Goal: Information Seeking & Learning: Check status

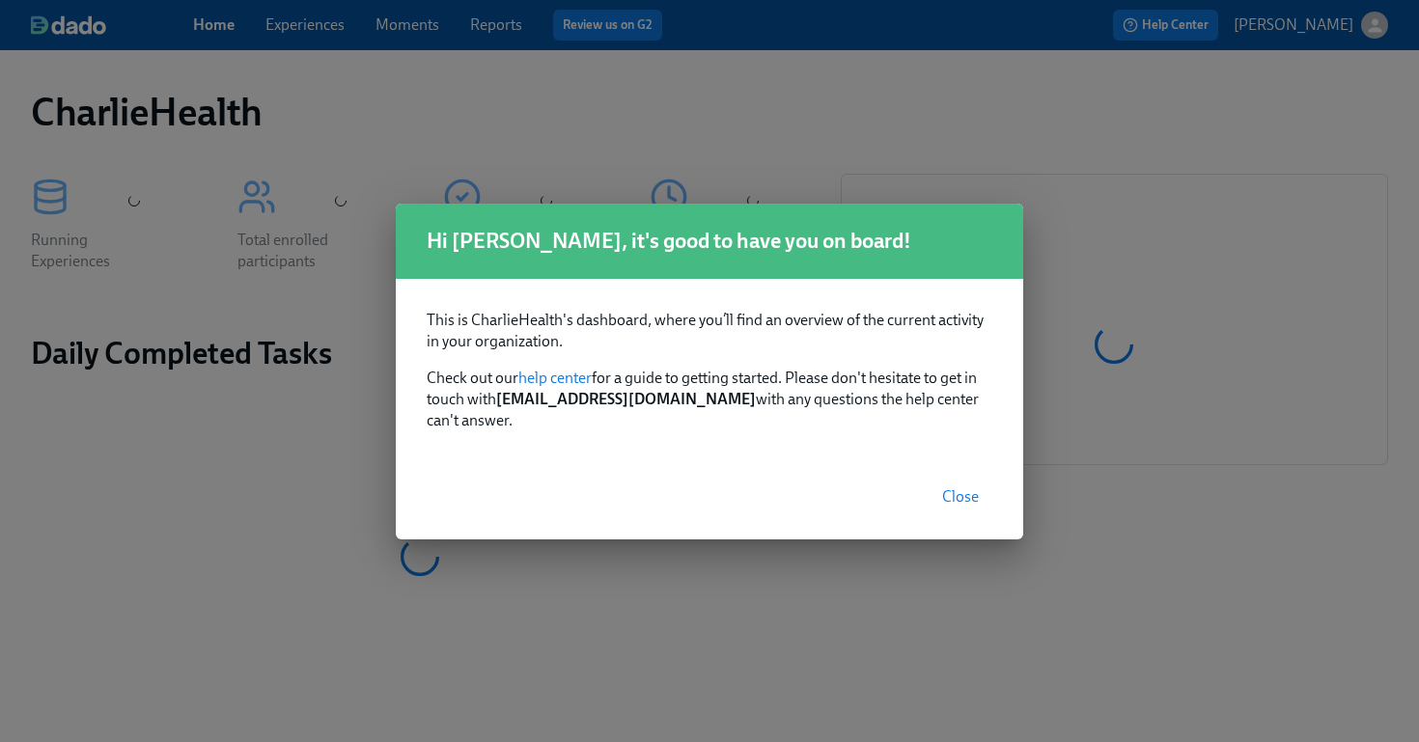
click at [962, 478] on button "Close" at bounding box center [960, 497] width 64 height 39
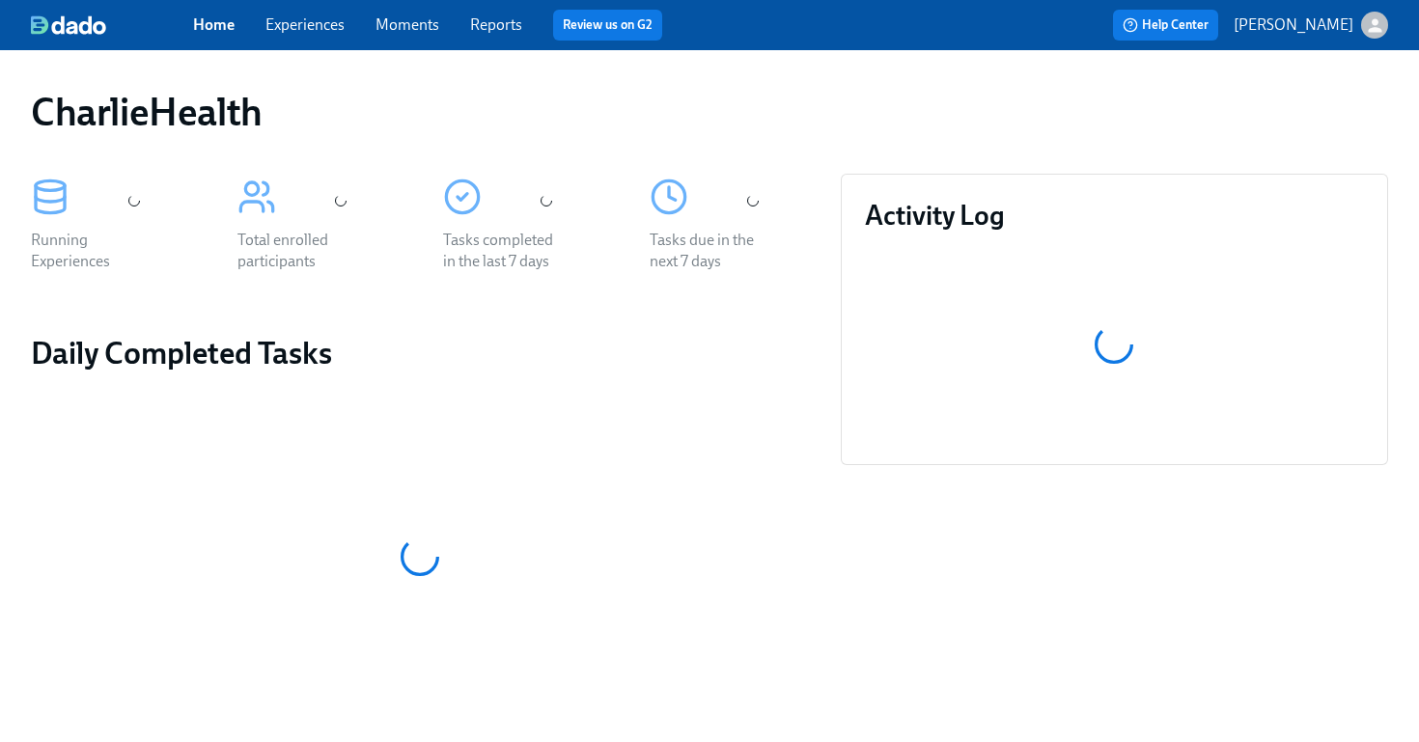
click at [300, 16] on link "Experiences" at bounding box center [304, 24] width 79 height 18
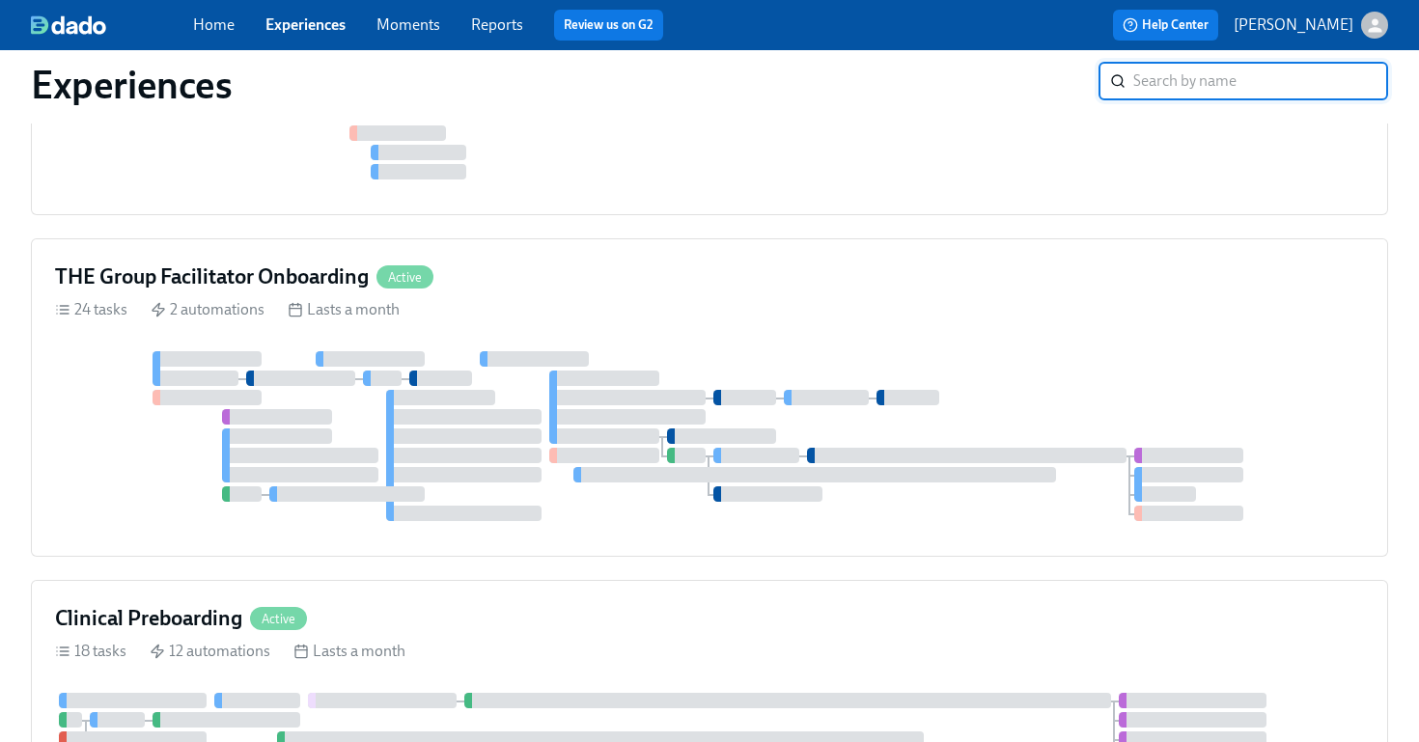
scroll to position [1009, 0]
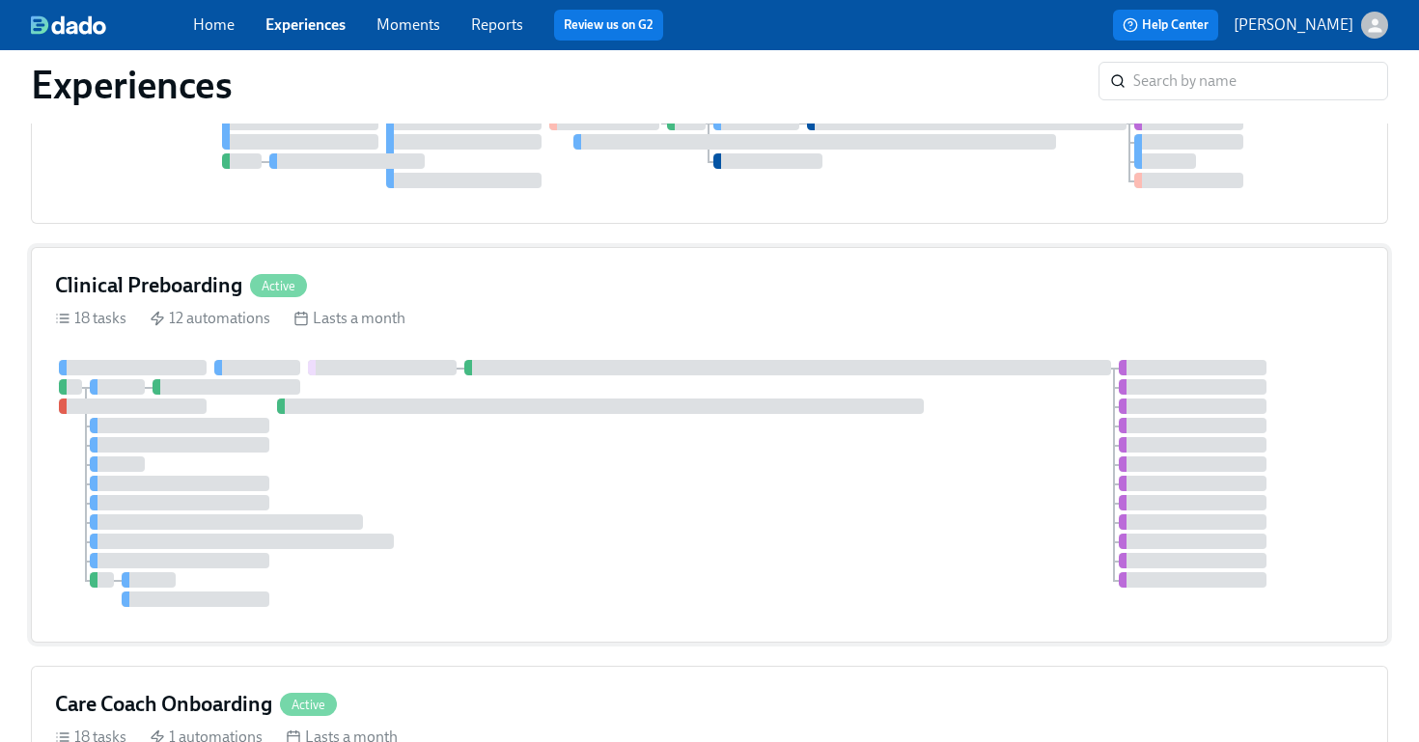
click at [987, 373] on div at bounding box center [709, 483] width 1309 height 247
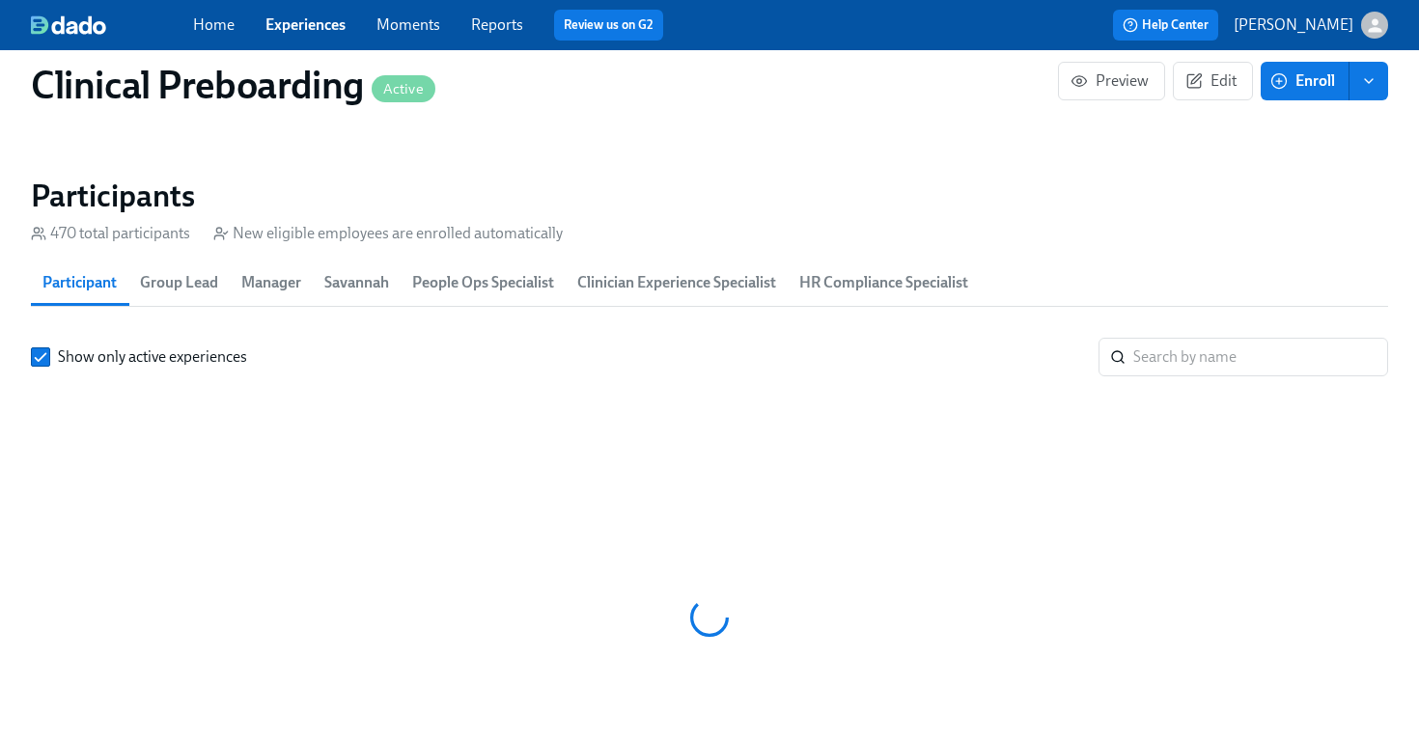
scroll to position [0, 23169]
click at [1151, 354] on input "search" at bounding box center [1260, 357] width 255 height 39
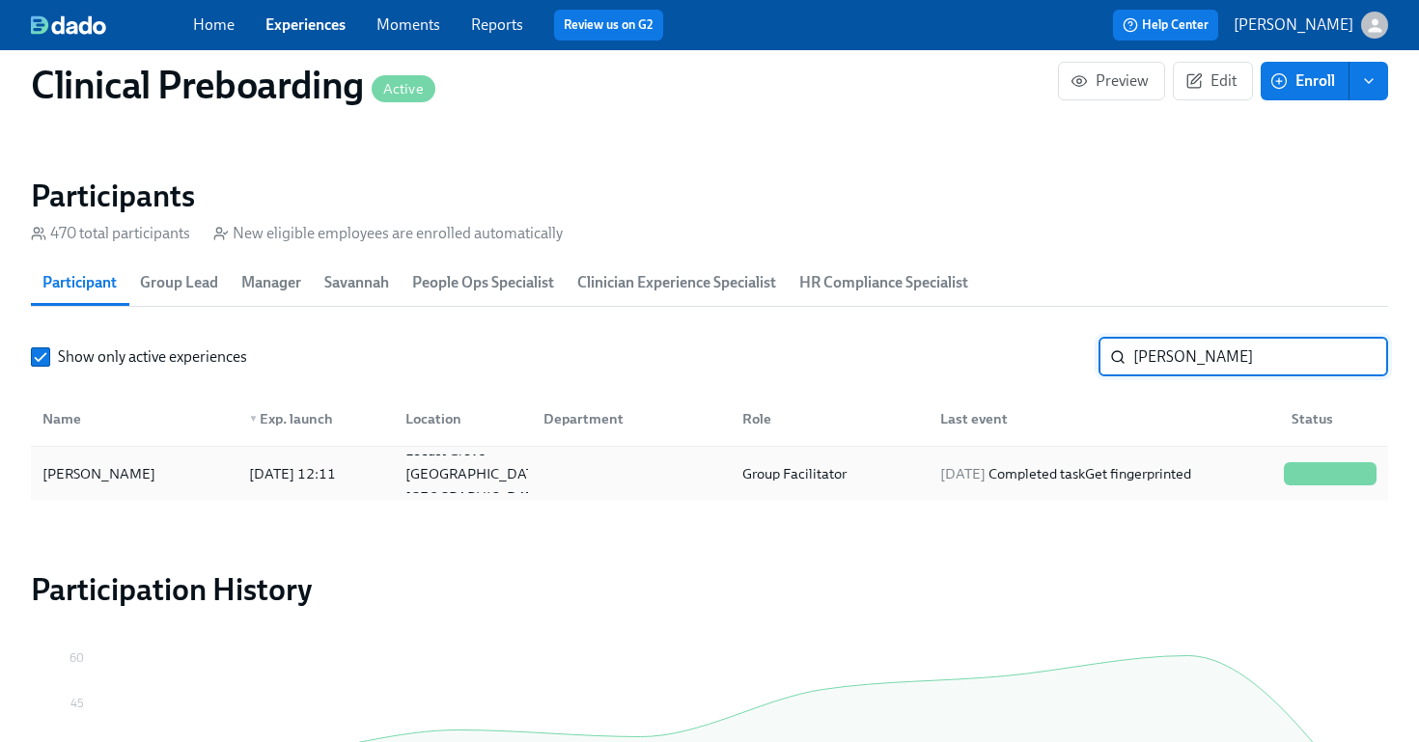
type input "[PERSON_NAME]"
click at [146, 477] on div "[PERSON_NAME]" at bounding box center [134, 474] width 199 height 39
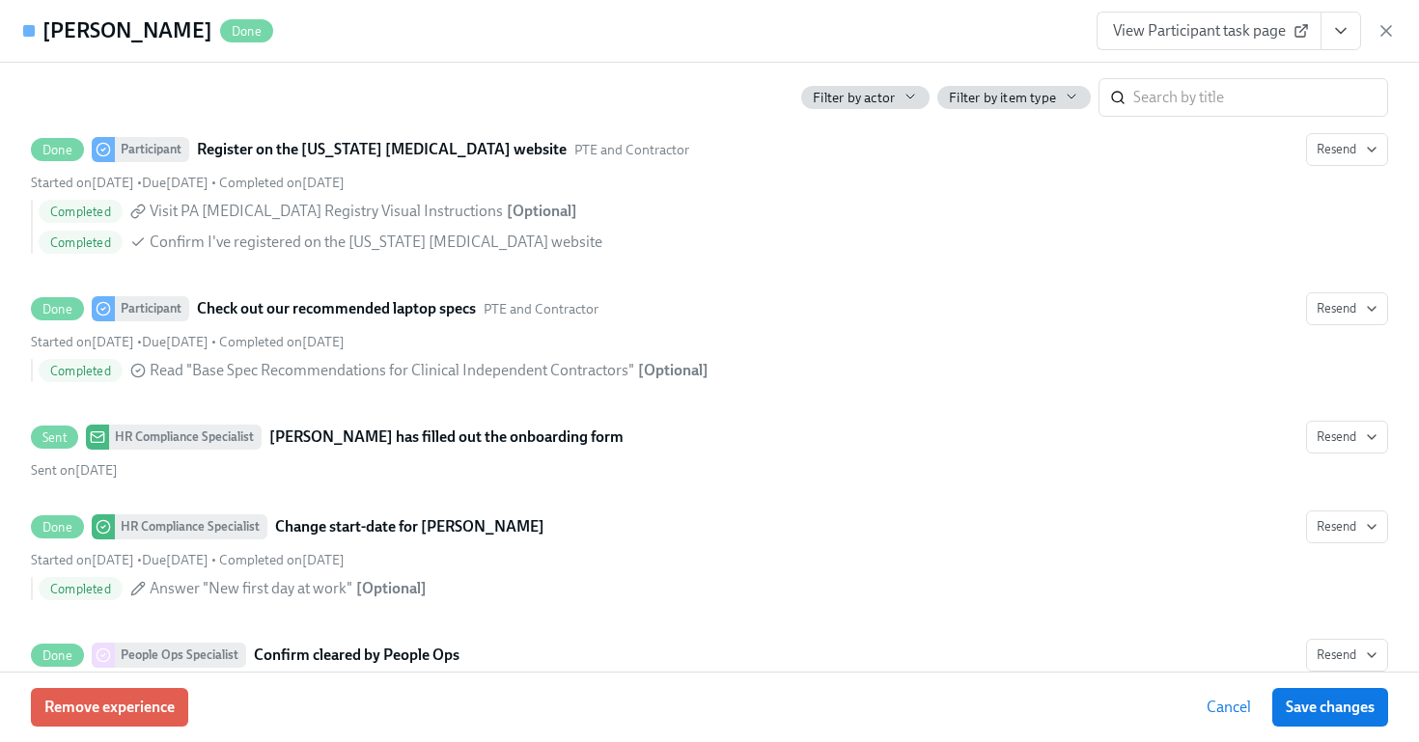
scroll to position [3618, 0]
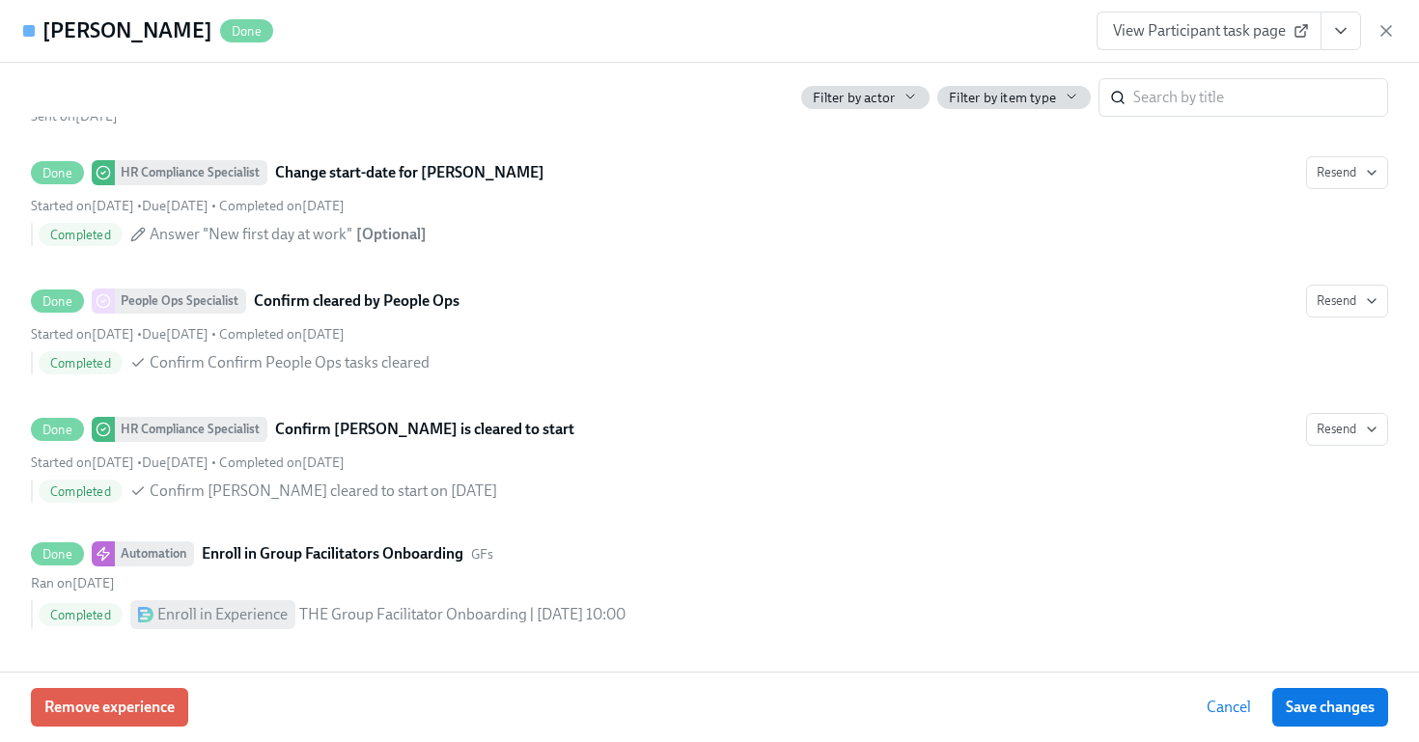
click at [1336, 41] on button "View task page" at bounding box center [1340, 31] width 41 height 39
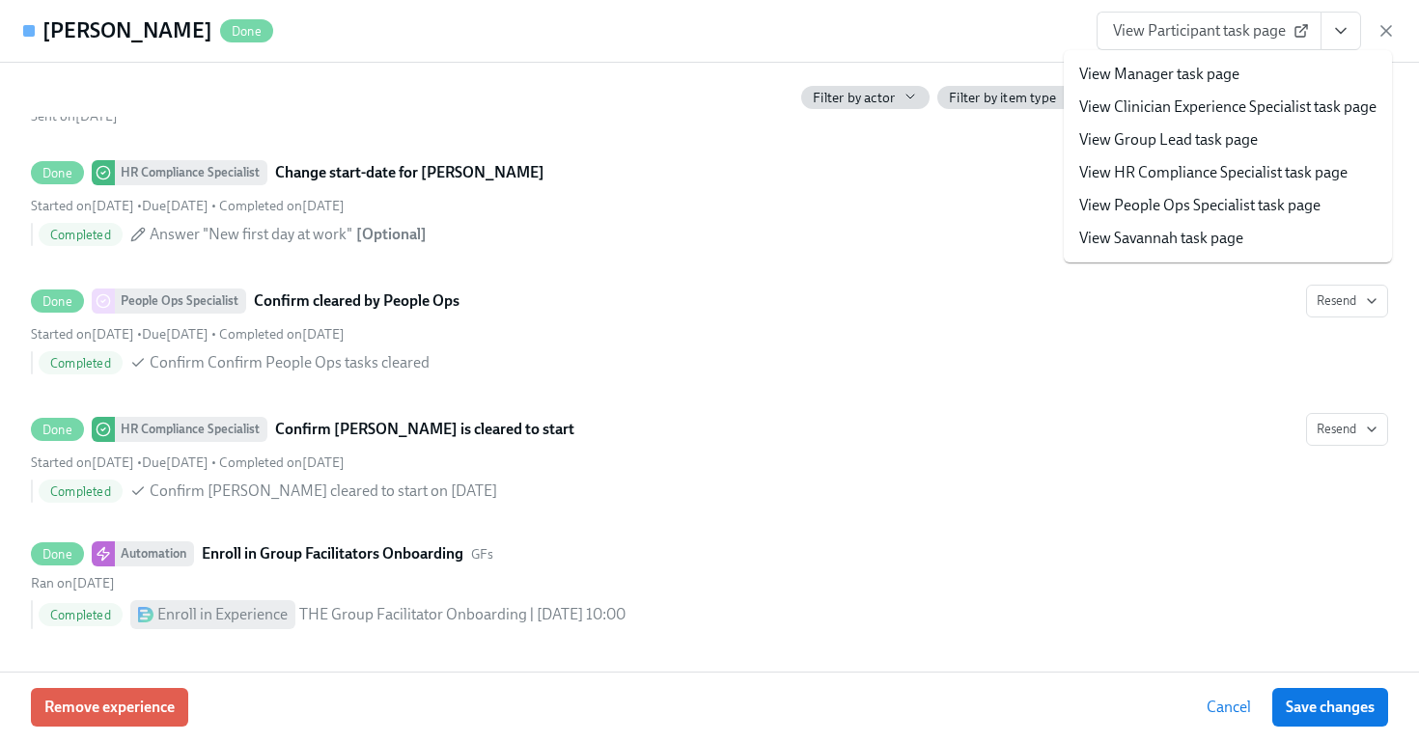
click at [1336, 41] on button "View task page" at bounding box center [1340, 31] width 41 height 39
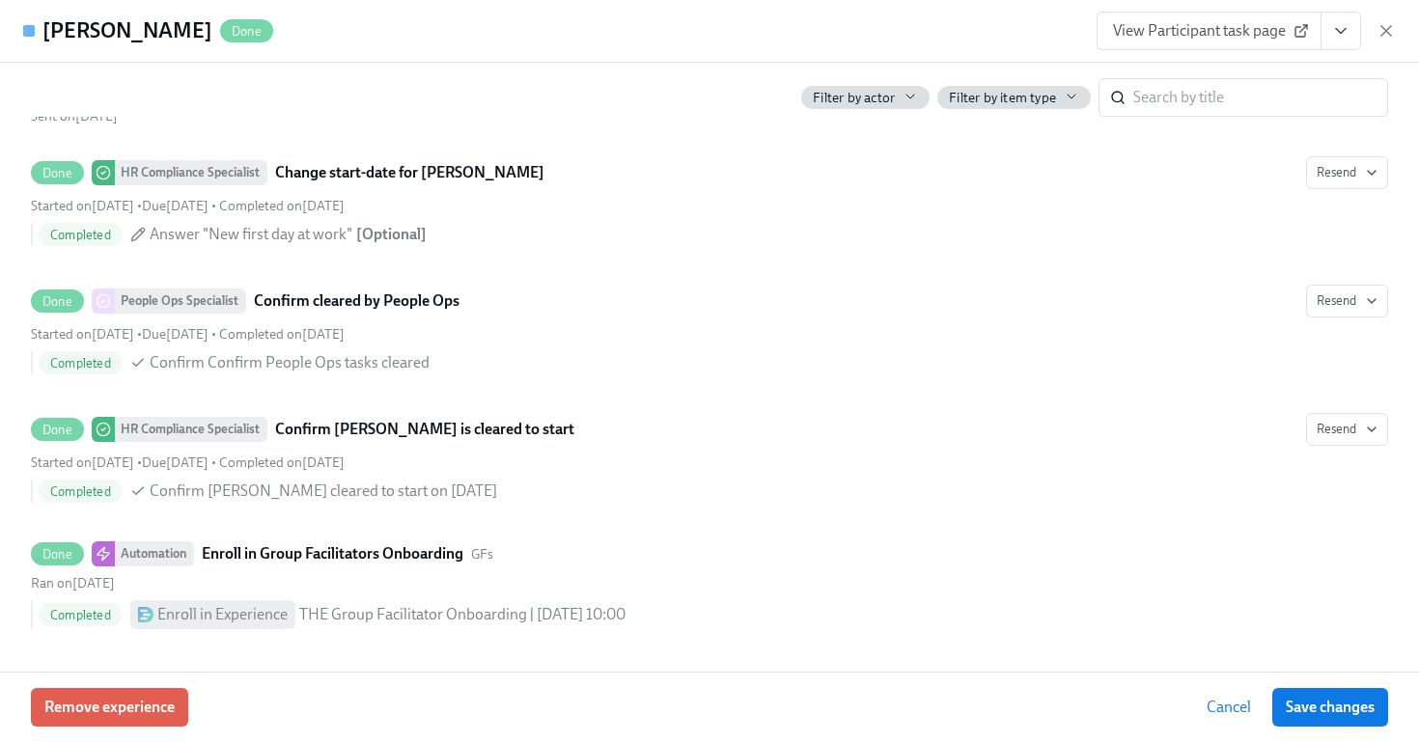
click at [1336, 41] on button "View task page" at bounding box center [1340, 31] width 41 height 39
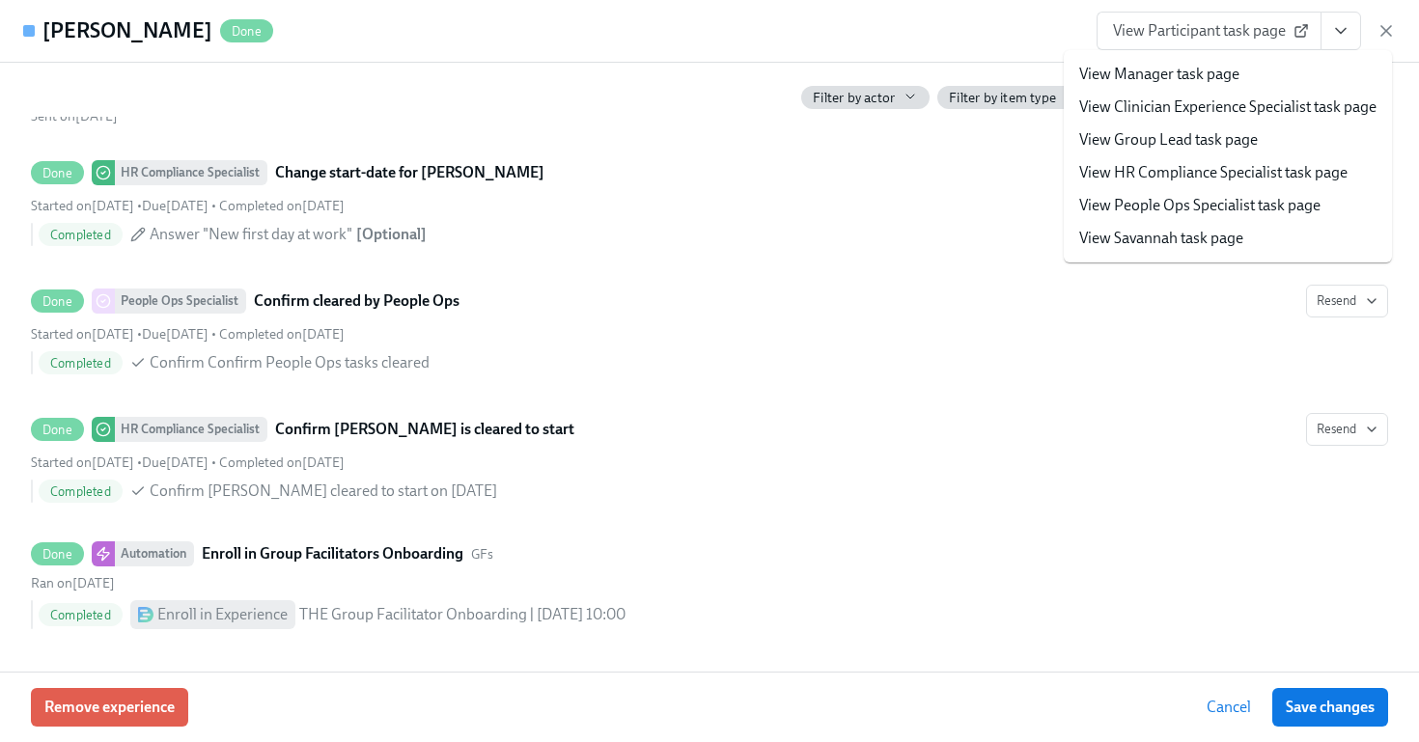
click at [795, 38] on div "[PERSON_NAME] Done View Participant task page View Manager task page View Clini…" at bounding box center [709, 31] width 1419 height 63
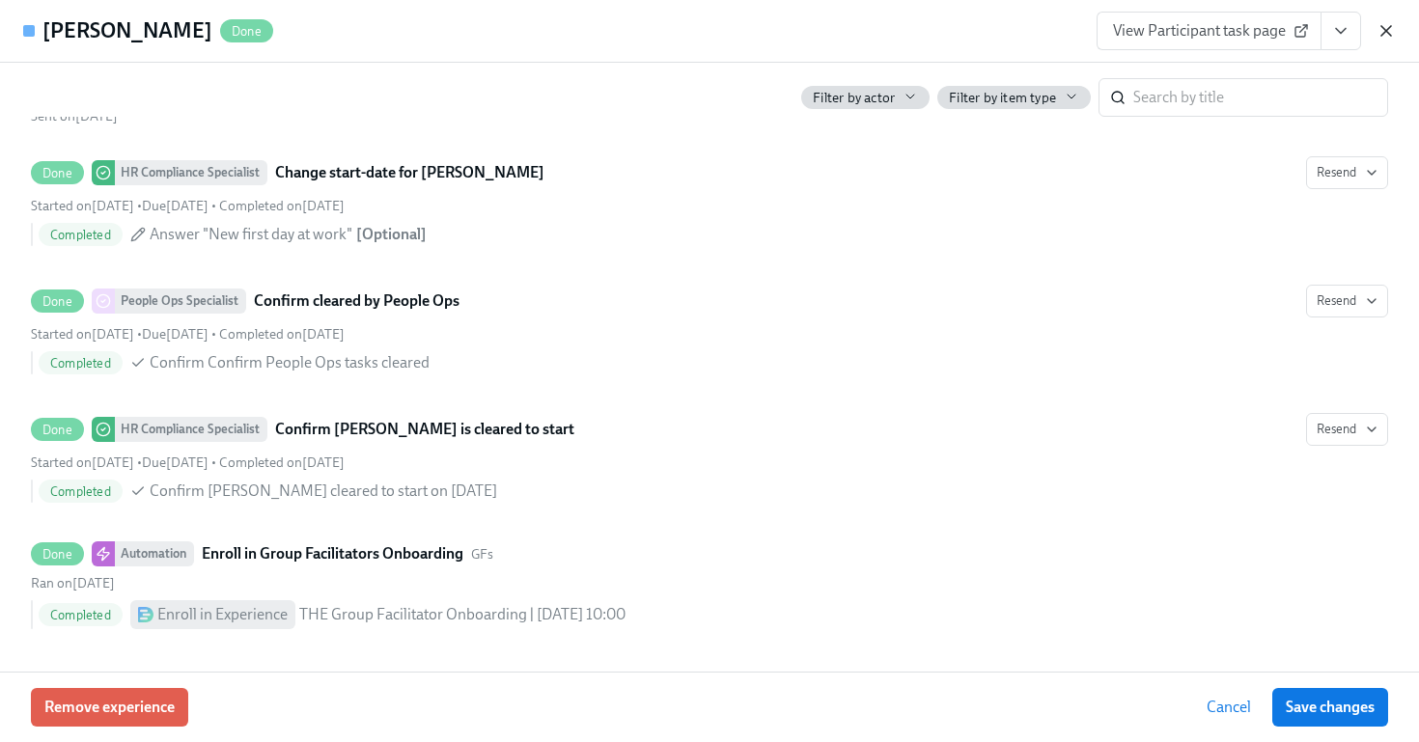
click at [1387, 34] on icon "button" at bounding box center [1385, 30] width 19 height 19
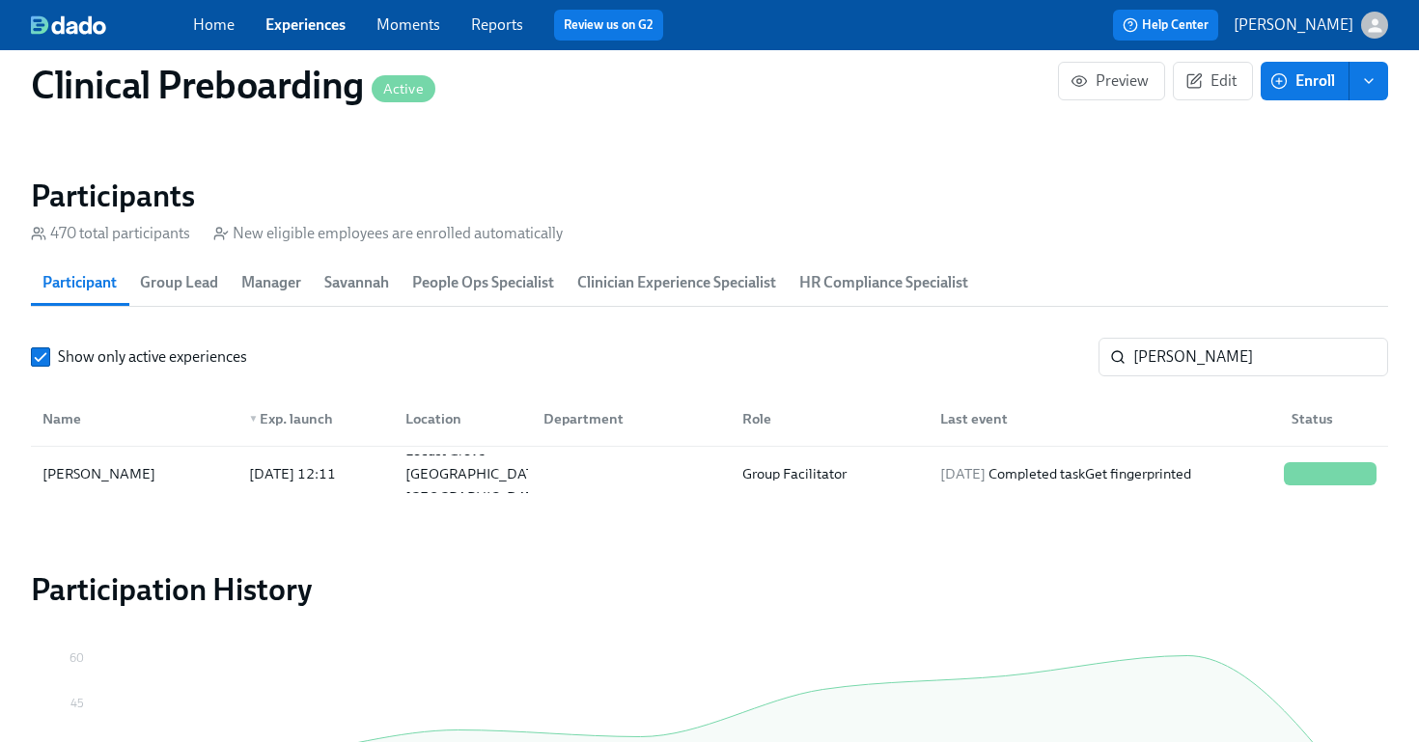
click at [302, 29] on link "Experiences" at bounding box center [305, 24] width 80 height 18
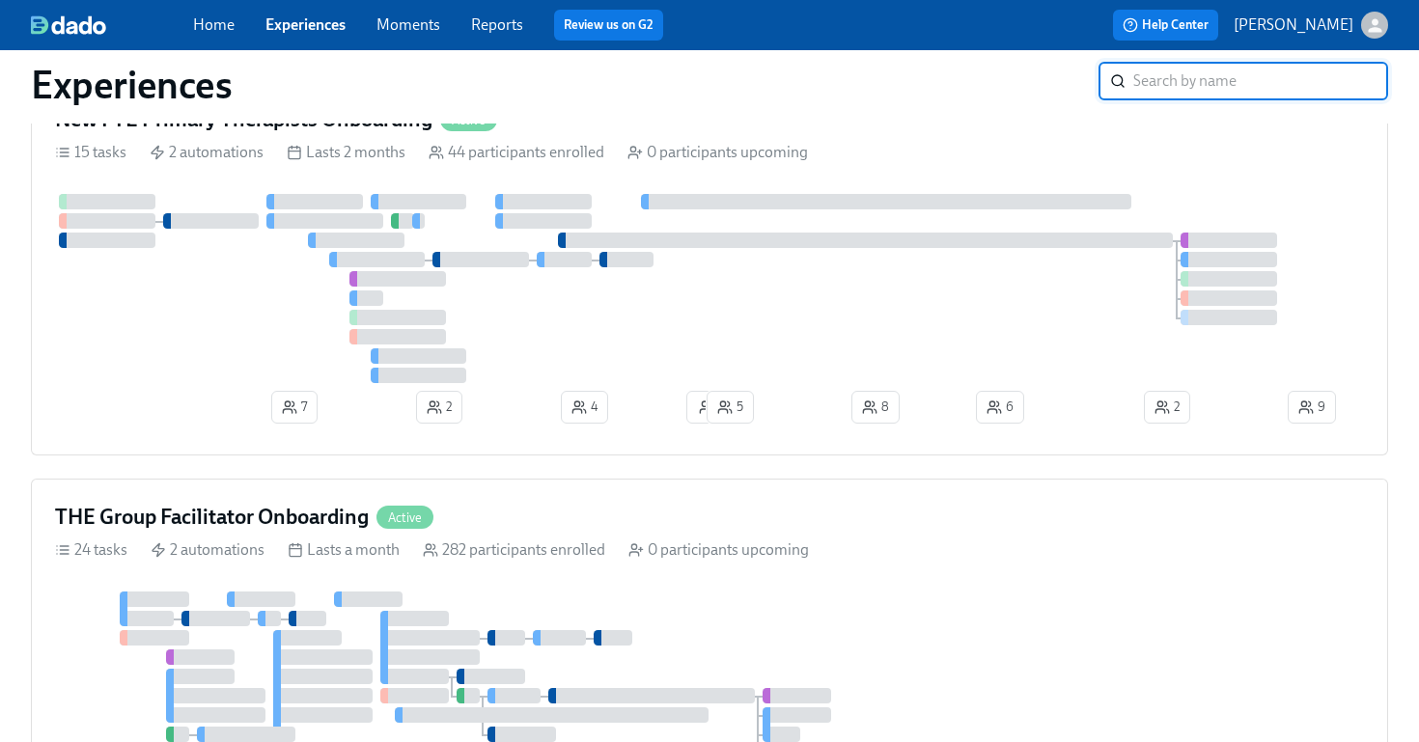
scroll to position [540, 0]
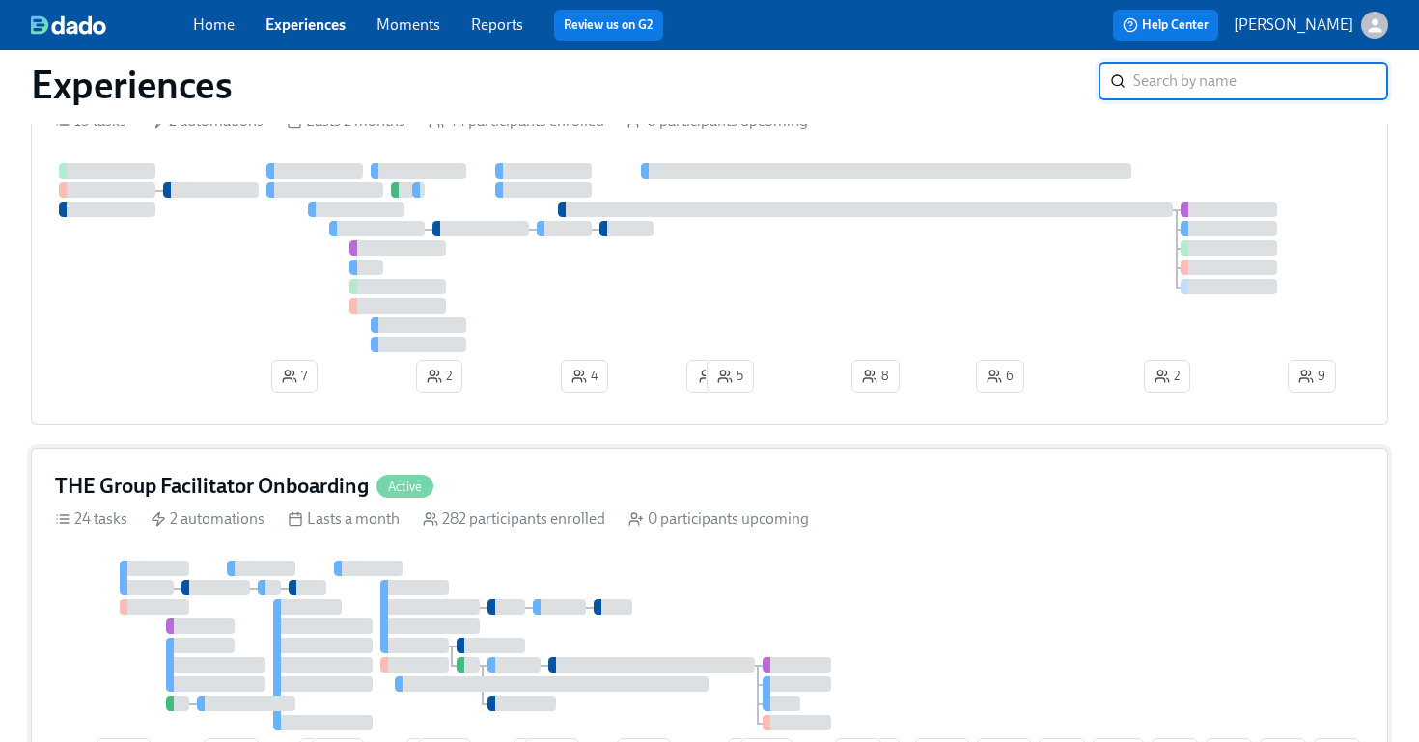
click at [690, 554] on div "THE Group Facilitator Onboarding Active 24 tasks 2 automations Lasts a month 28…" at bounding box center [709, 625] width 1357 height 355
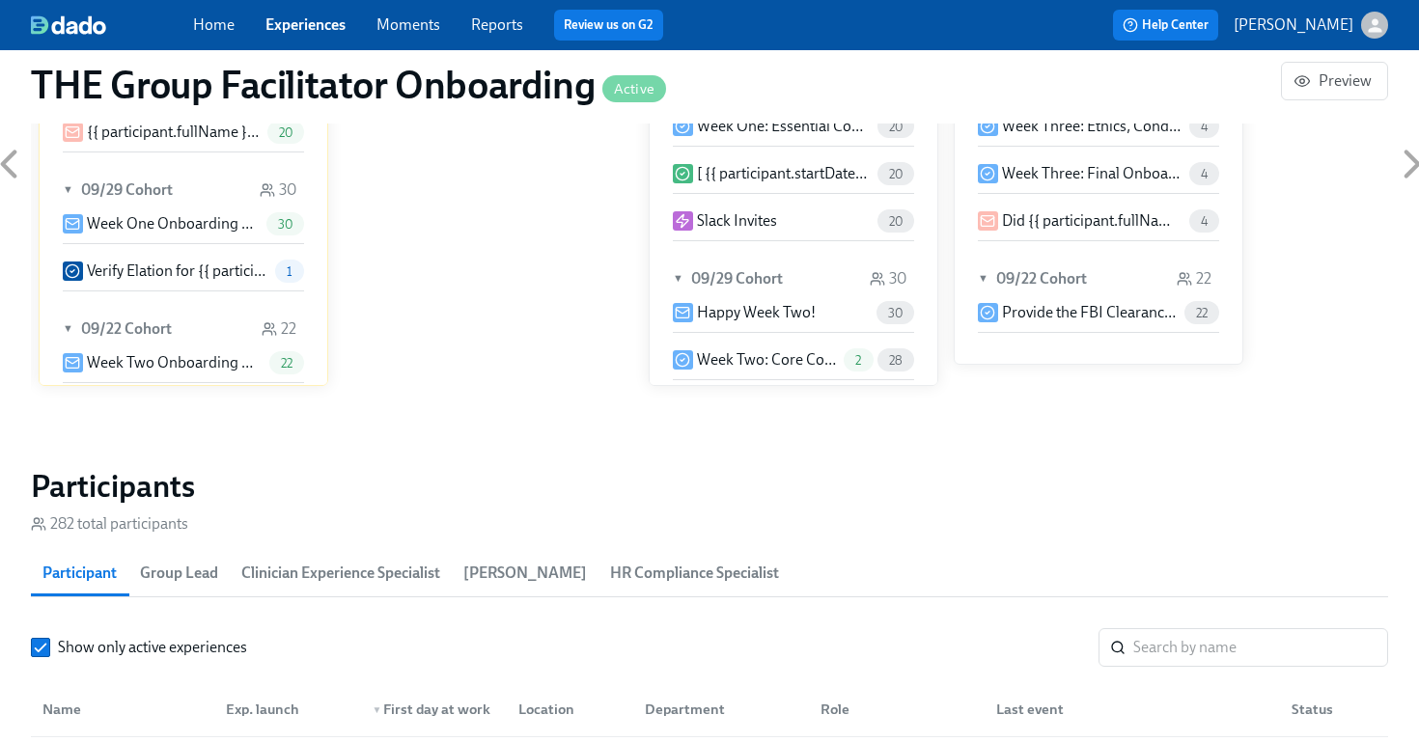
scroll to position [1369, 0]
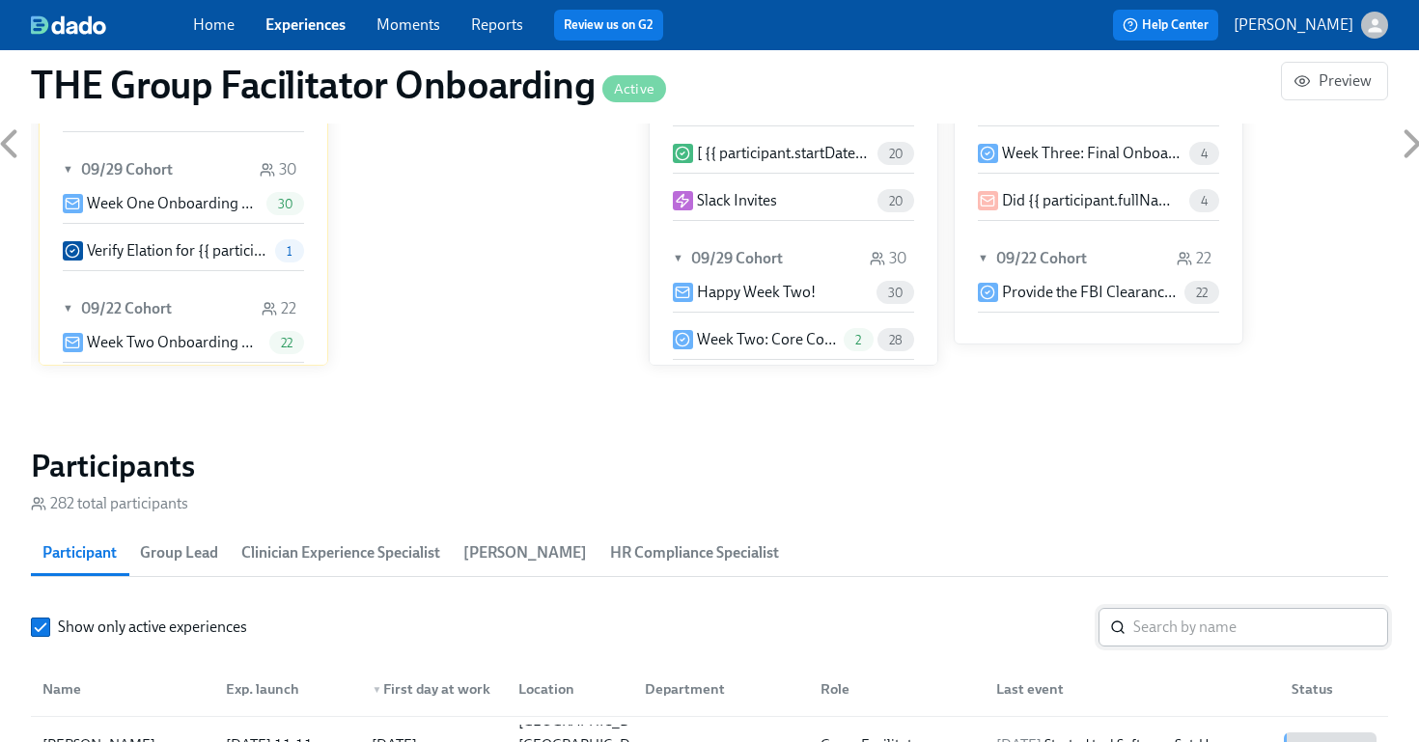
click at [1158, 630] on input "search" at bounding box center [1260, 627] width 255 height 39
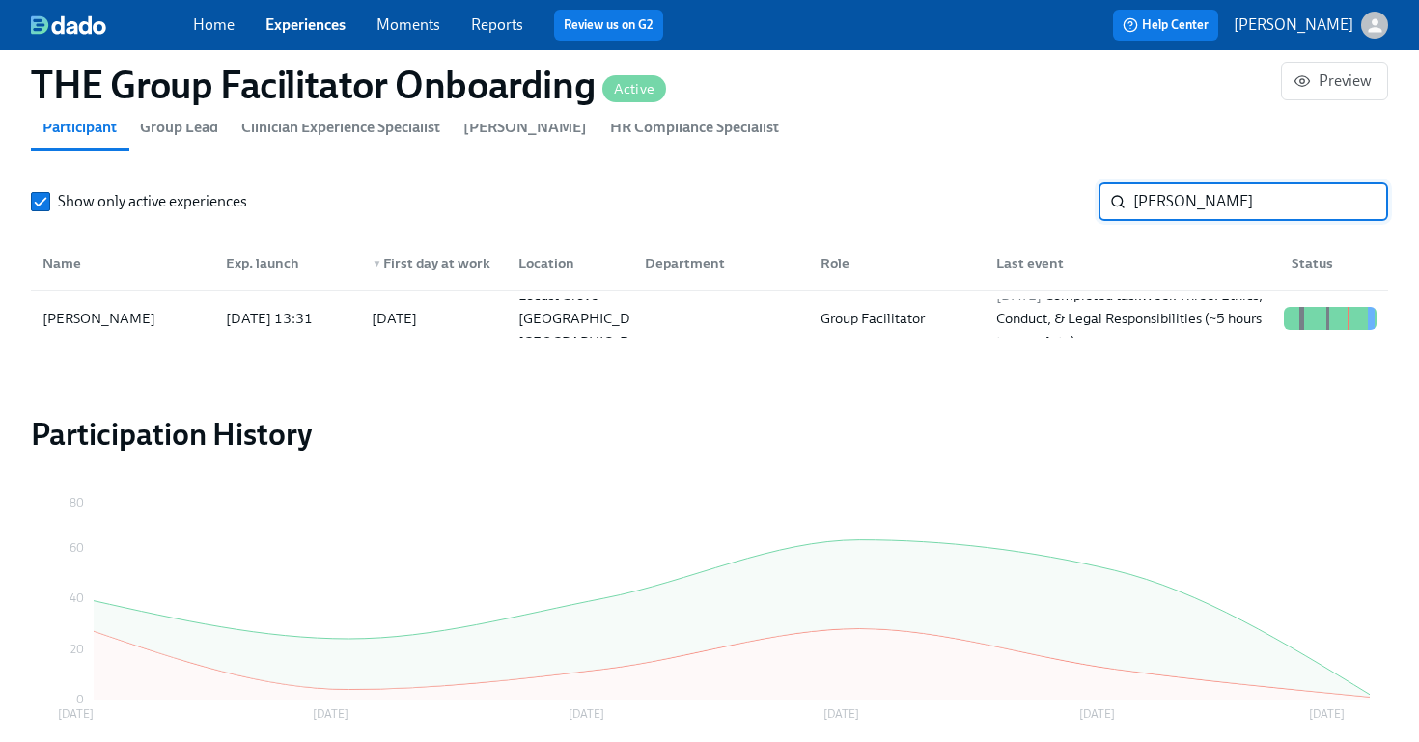
scroll to position [1894, 0]
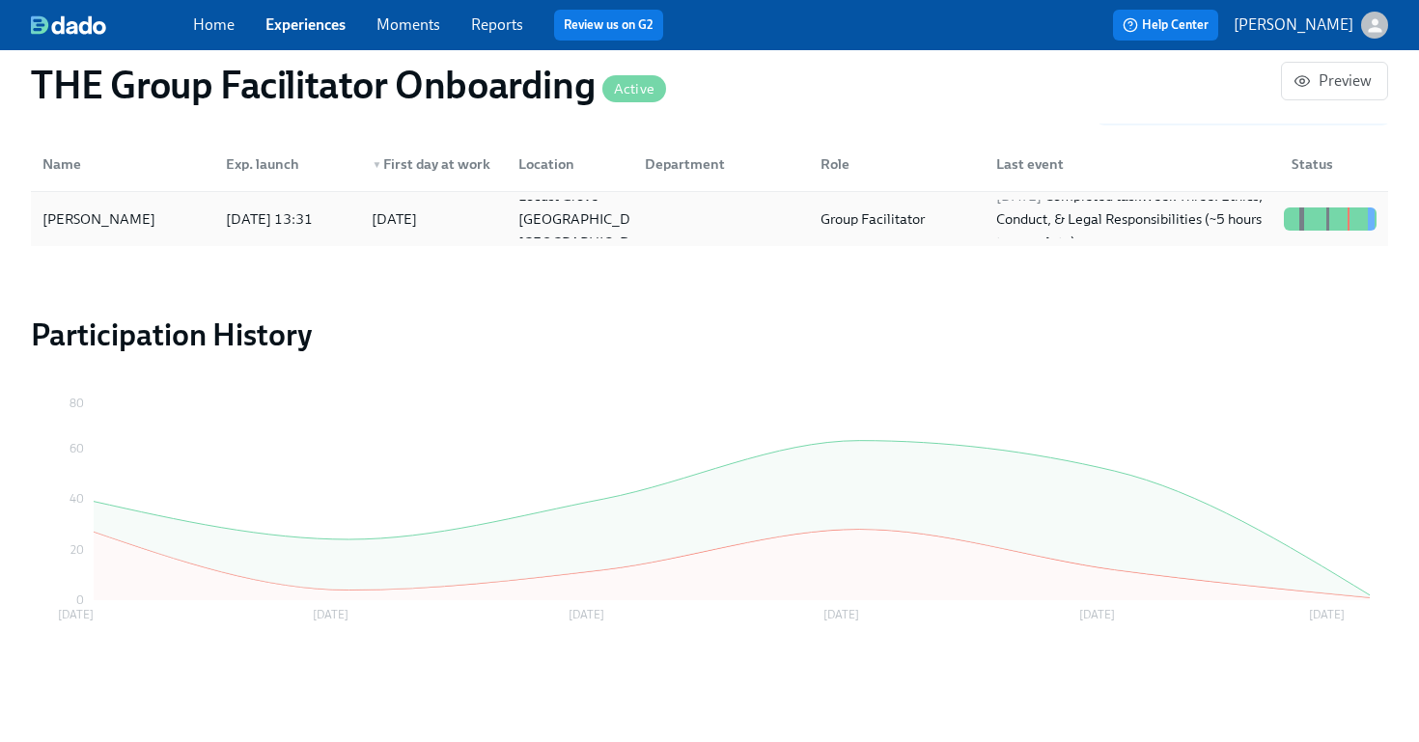
type input "[PERSON_NAME]"
click at [124, 232] on div "[PERSON_NAME]" at bounding box center [123, 219] width 176 height 39
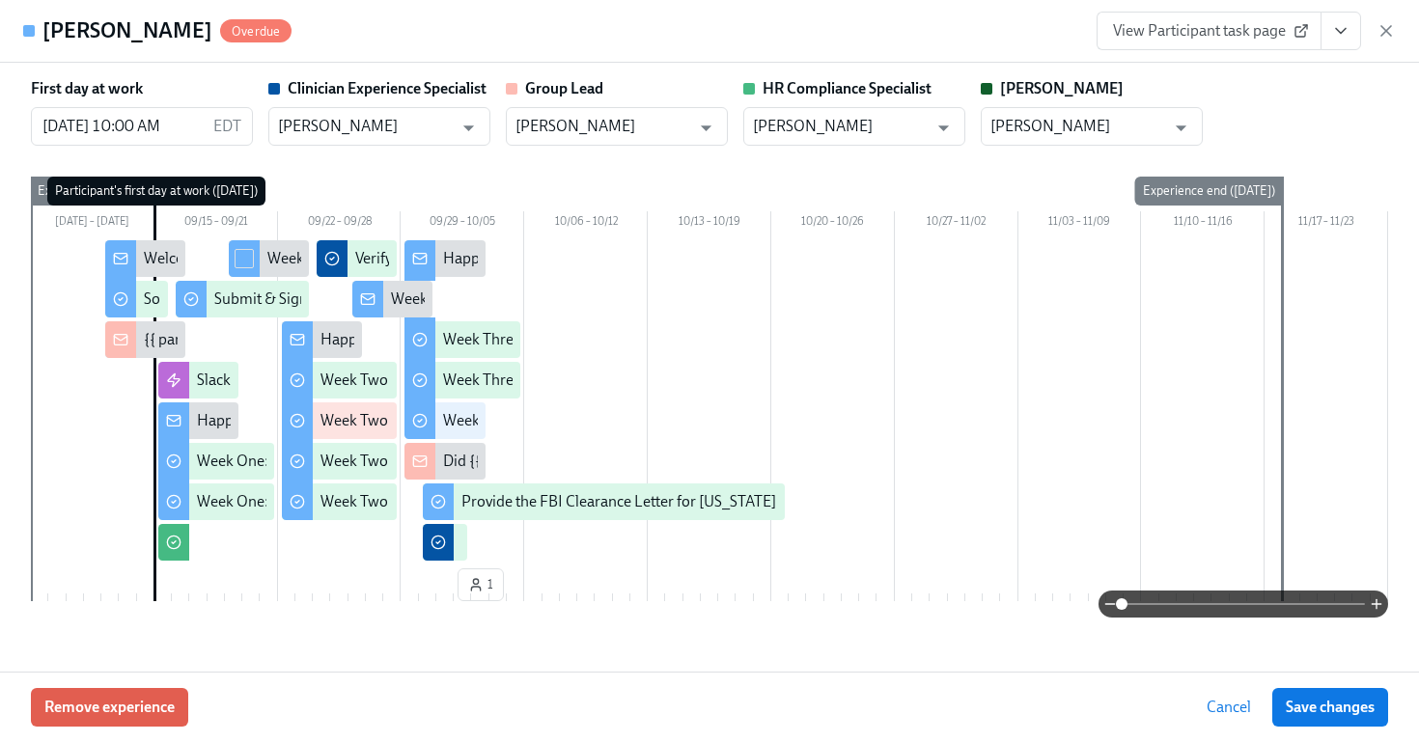
click at [1340, 36] on icon "View task page" at bounding box center [1340, 30] width 19 height 19
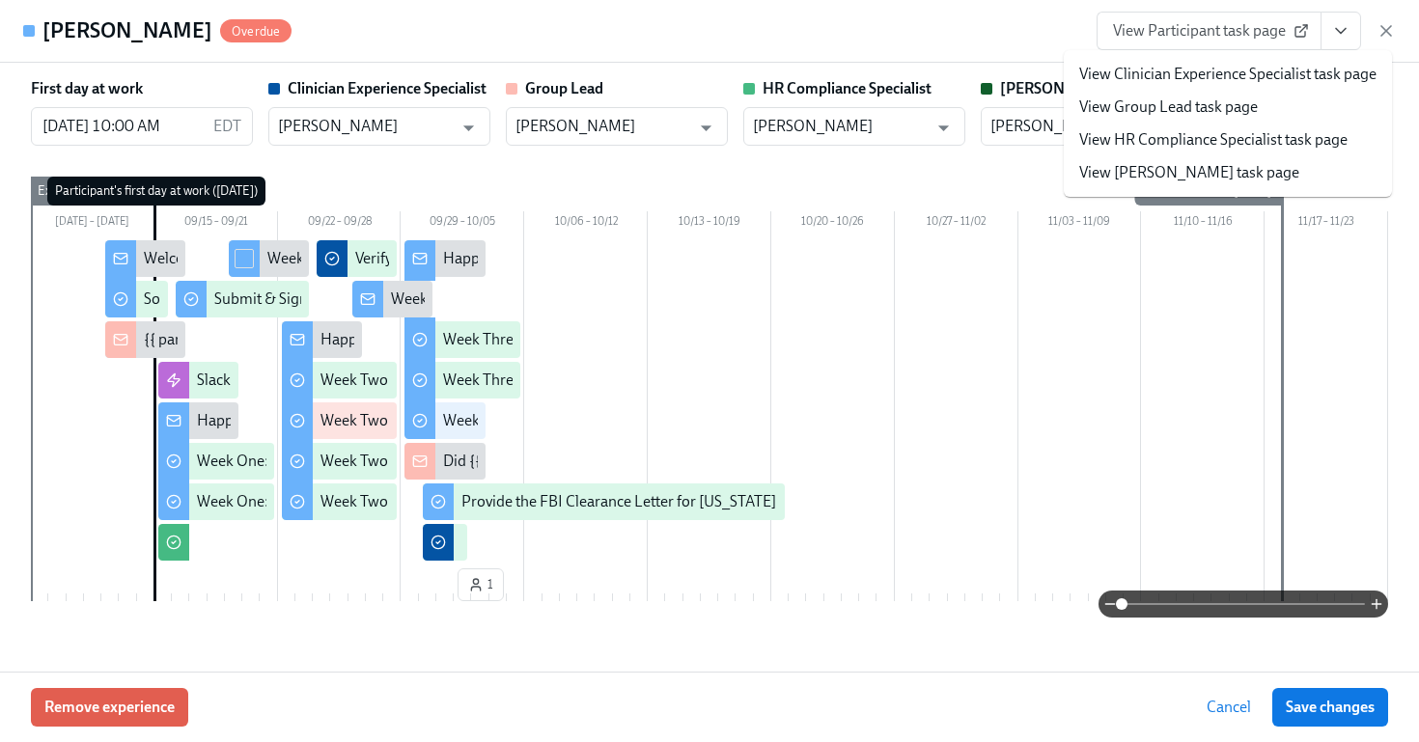
click at [1211, 30] on span "View Participant task page" at bounding box center [1209, 30] width 192 height 19
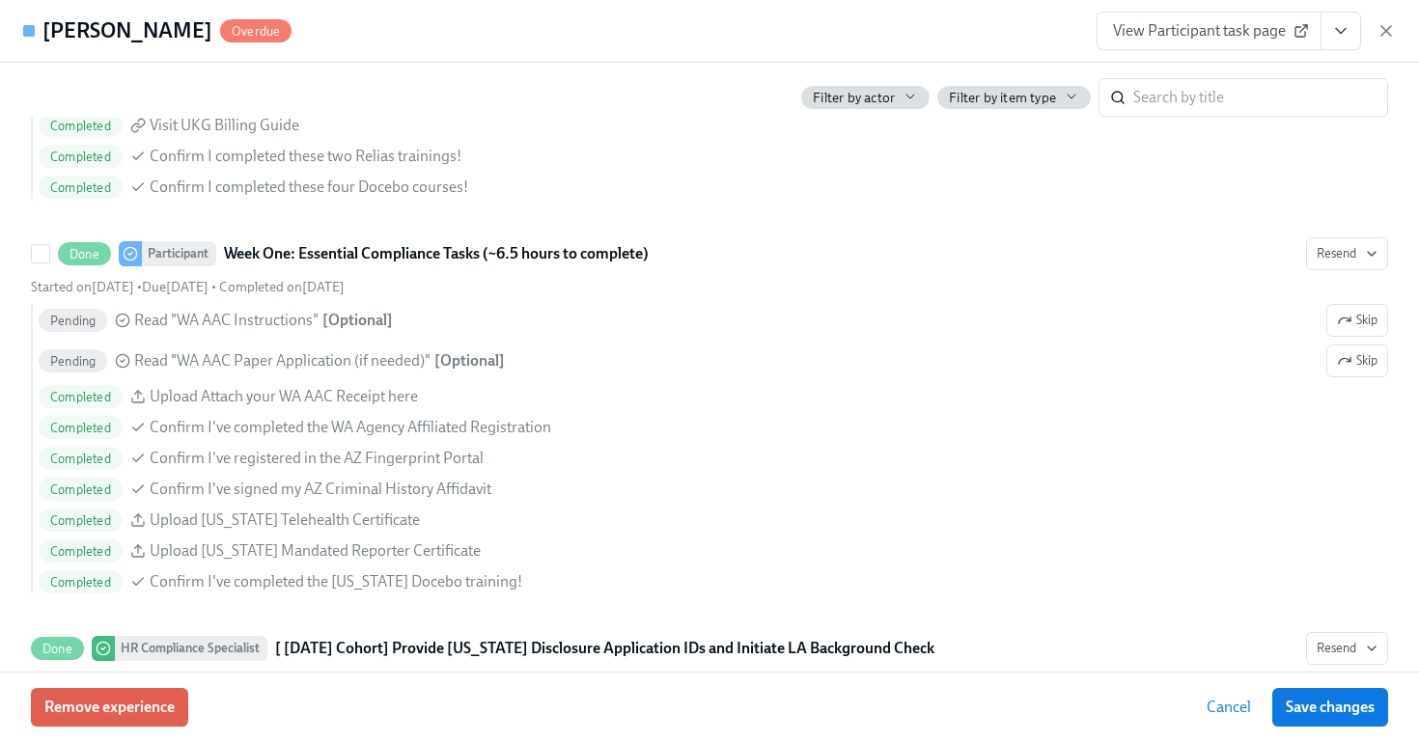
scroll to position [1403, 0]
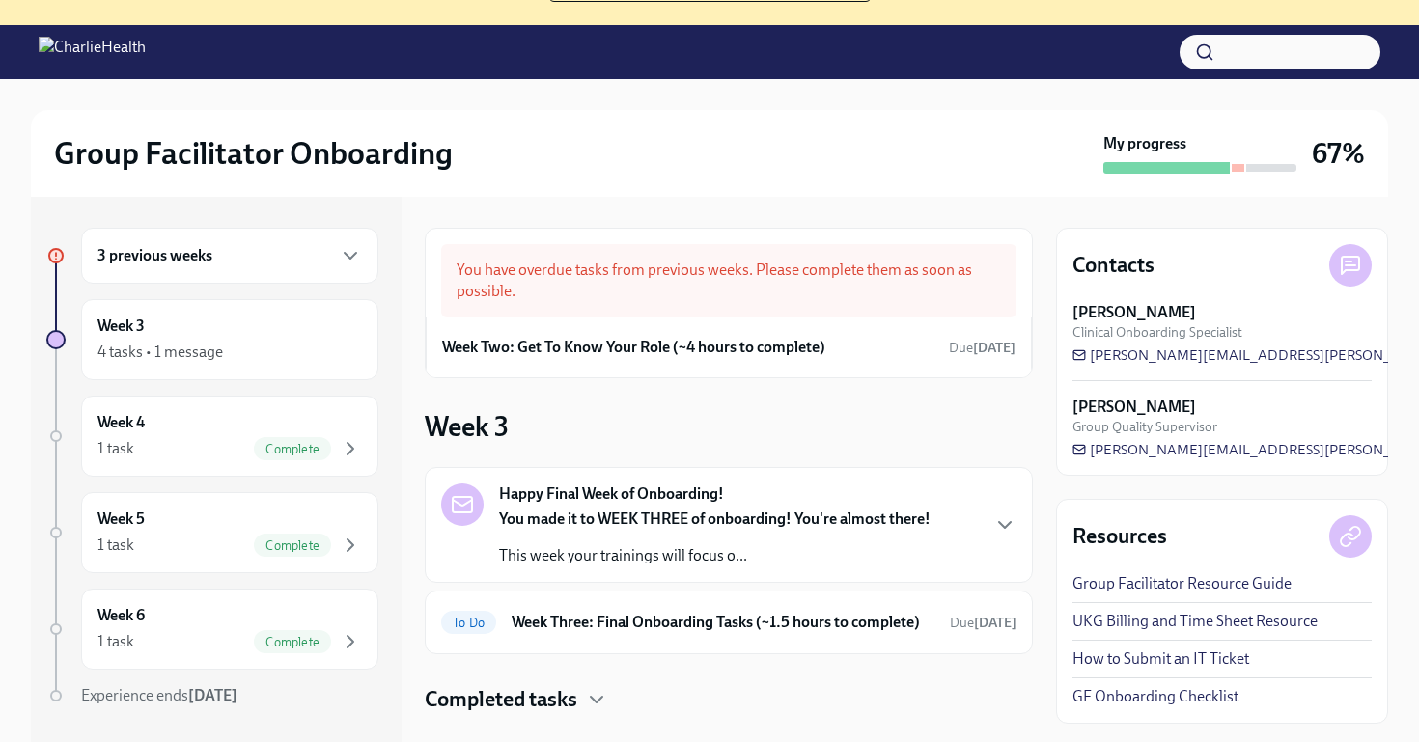
scroll to position [47, 0]
